Goal: Information Seeking & Learning: Learn about a topic

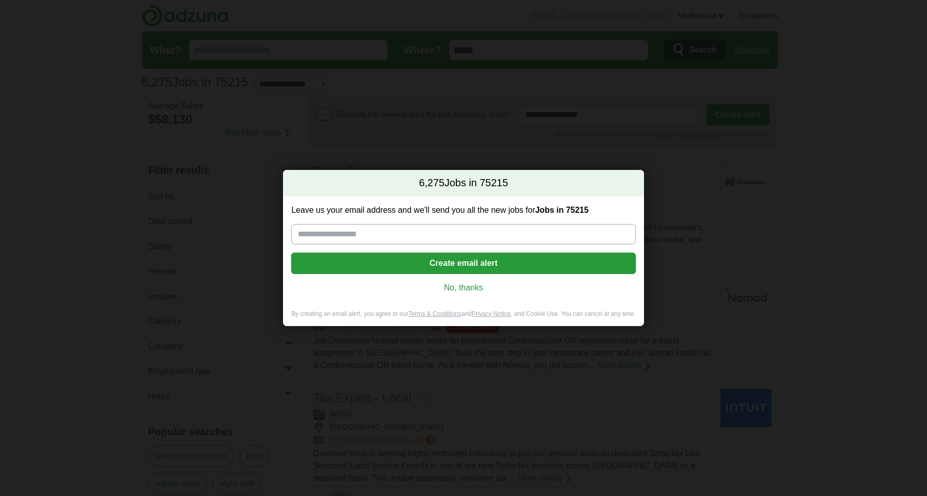
click at [479, 237] on input "Leave us your email address and we'll send you all the new jobs for Jobs in 752…" at bounding box center [463, 234] width 344 height 20
type input "**********"
click at [461, 288] on link "No, thanks" at bounding box center [463, 287] width 328 height 11
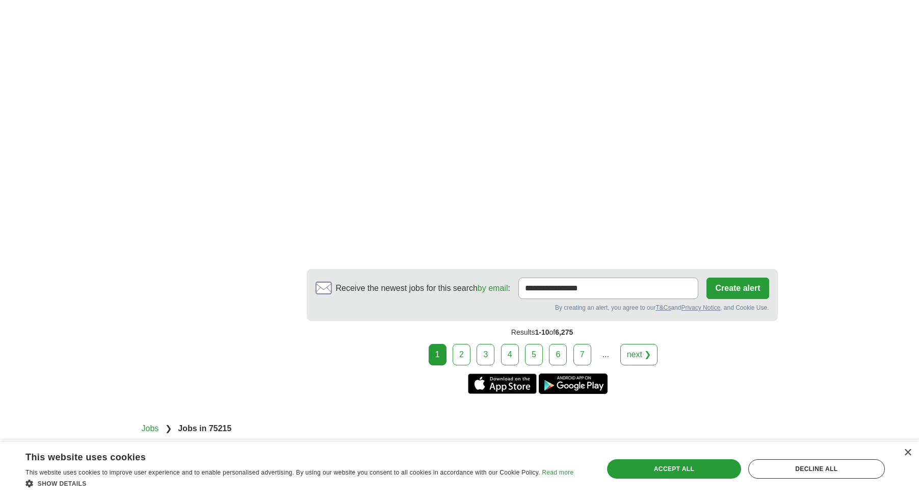
scroll to position [1733, 0]
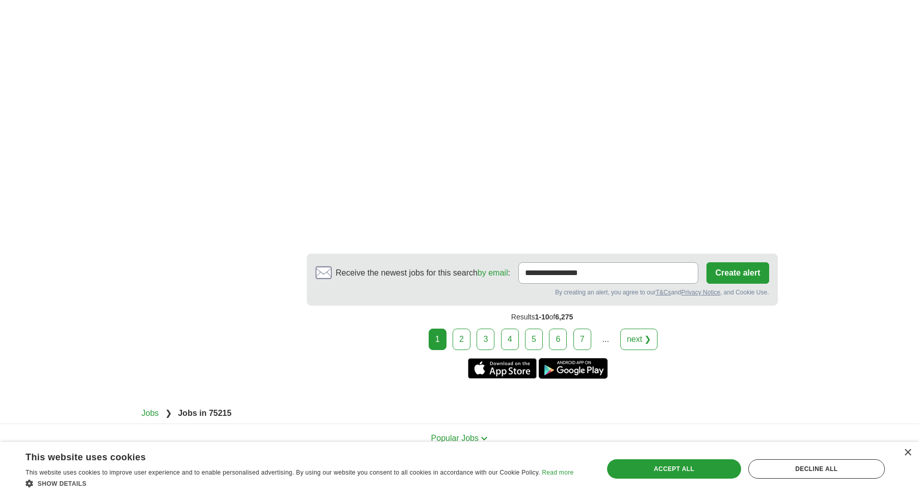
click at [462, 336] on link "2" at bounding box center [462, 338] width 18 height 21
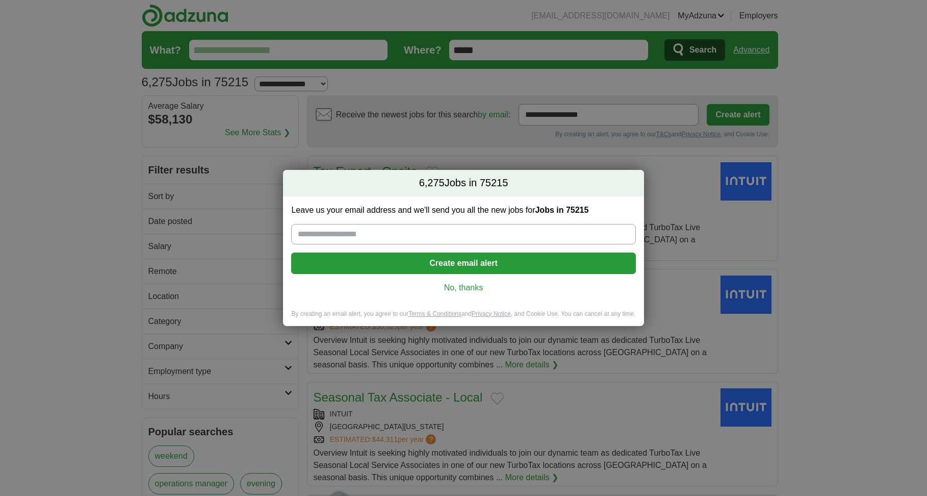
click at [476, 288] on link "No, thanks" at bounding box center [463, 287] width 328 height 11
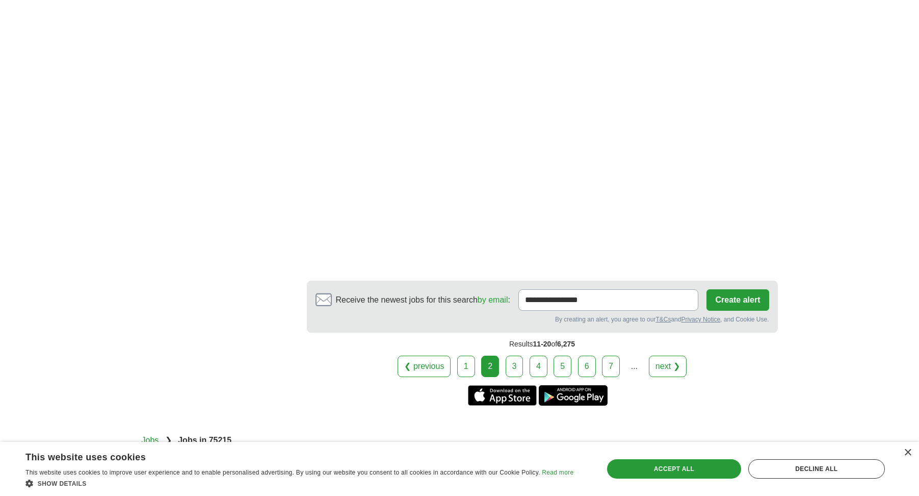
scroll to position [1719, 0]
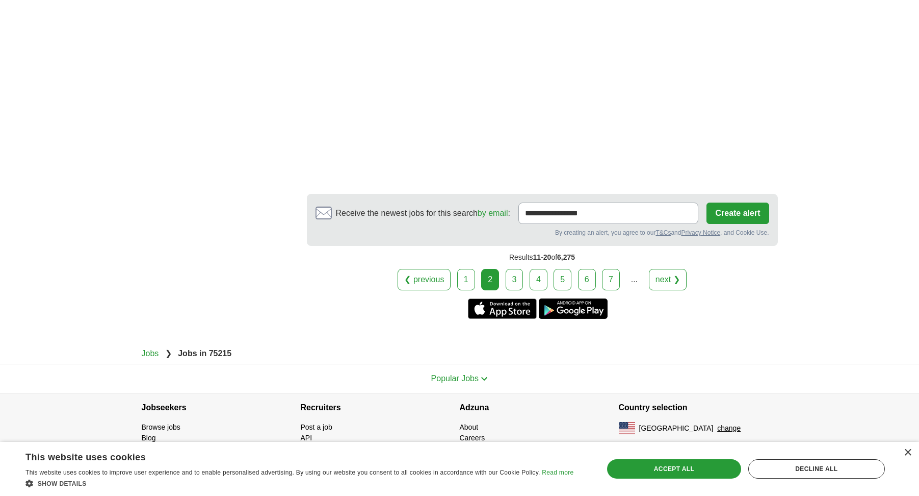
click at [515, 273] on link "3" at bounding box center [515, 279] width 18 height 21
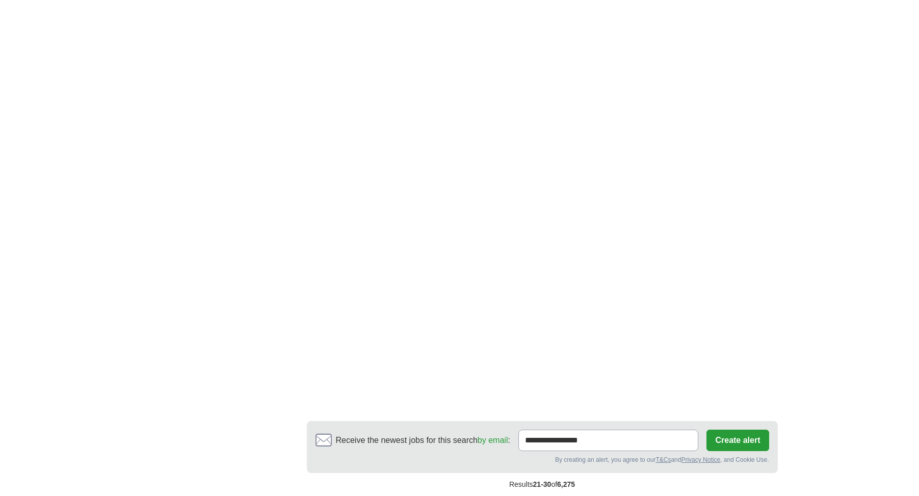
scroll to position [1580, 0]
